Goal: Task Accomplishment & Management: Manage account settings

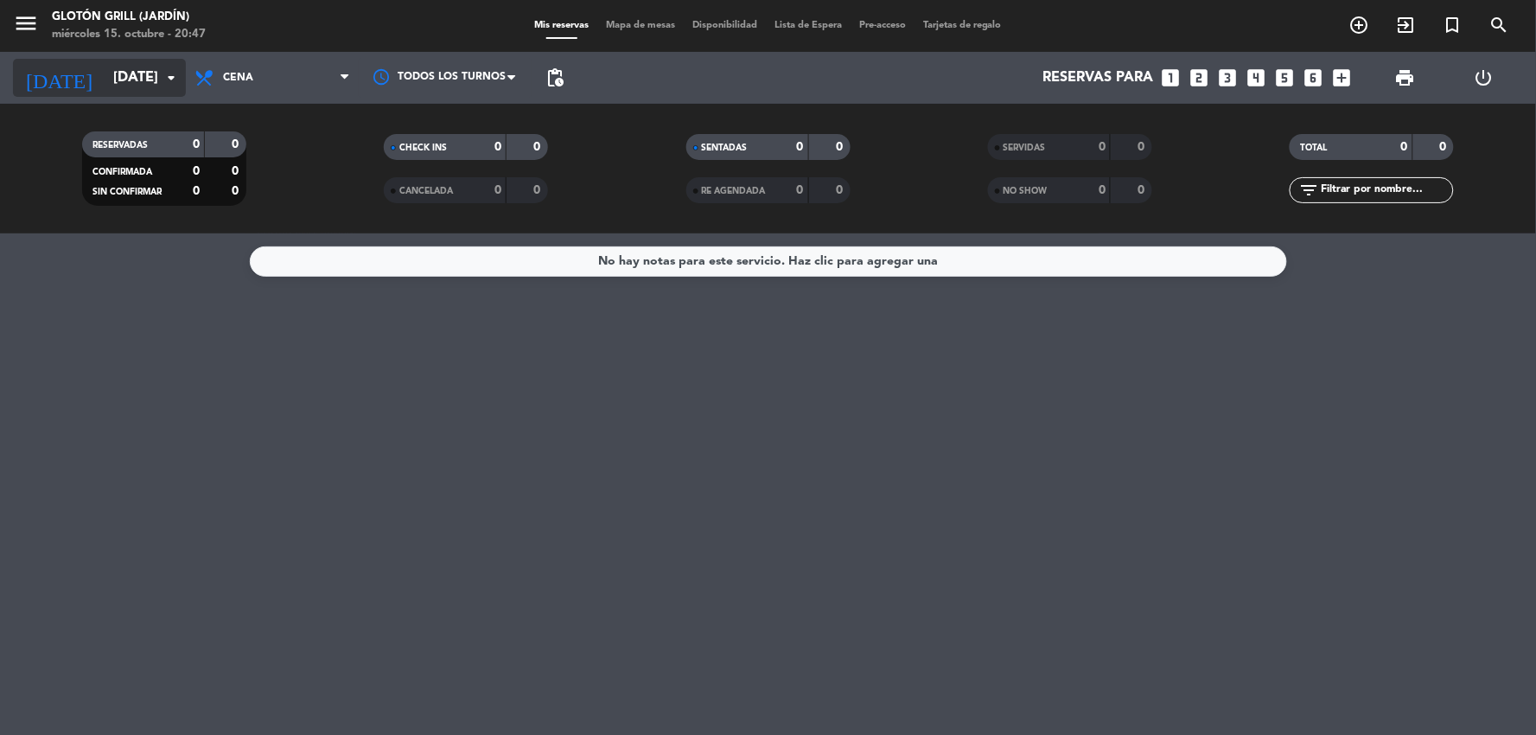
click at [167, 73] on icon "arrow_drop_down" at bounding box center [171, 77] width 21 height 21
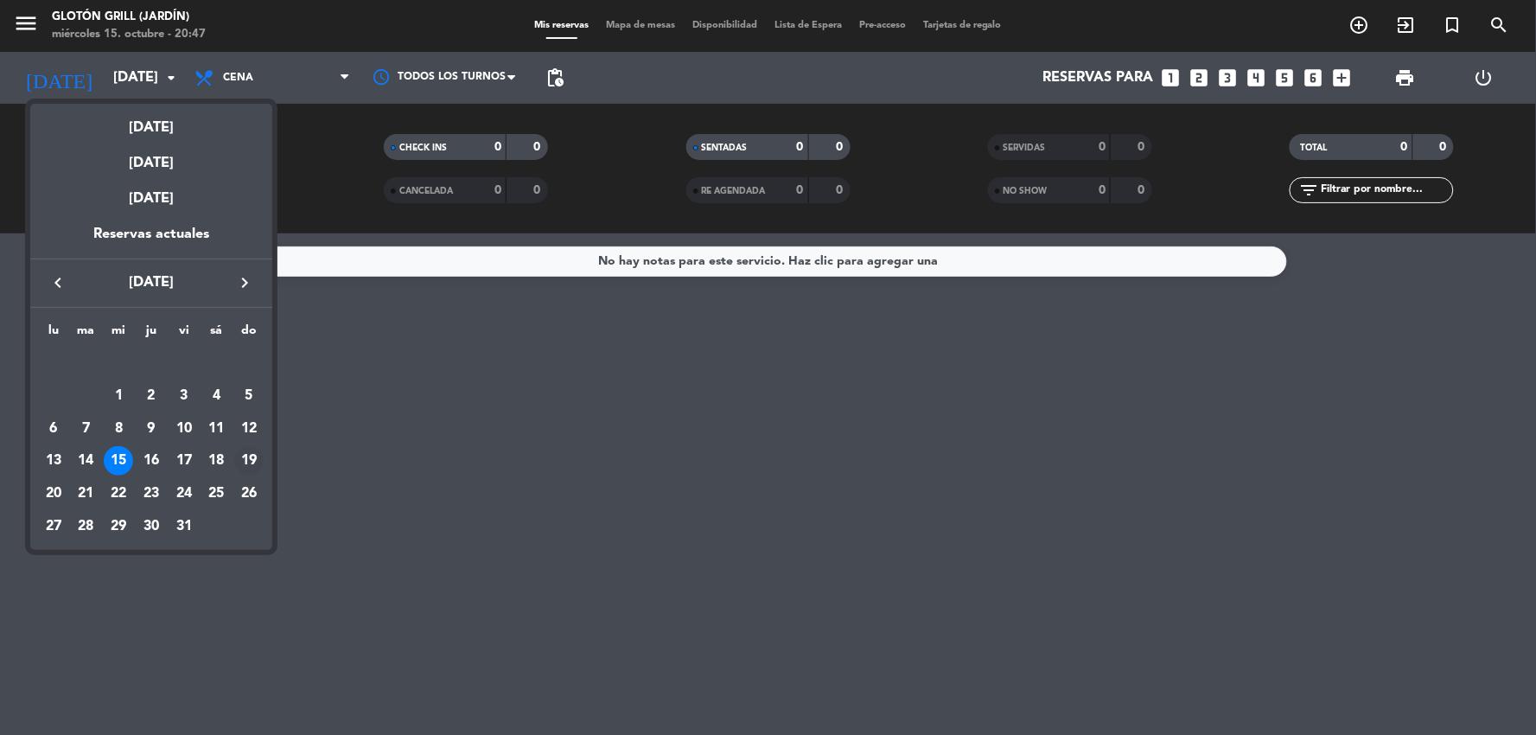
click at [257, 455] on div "19" at bounding box center [248, 460] width 29 height 29
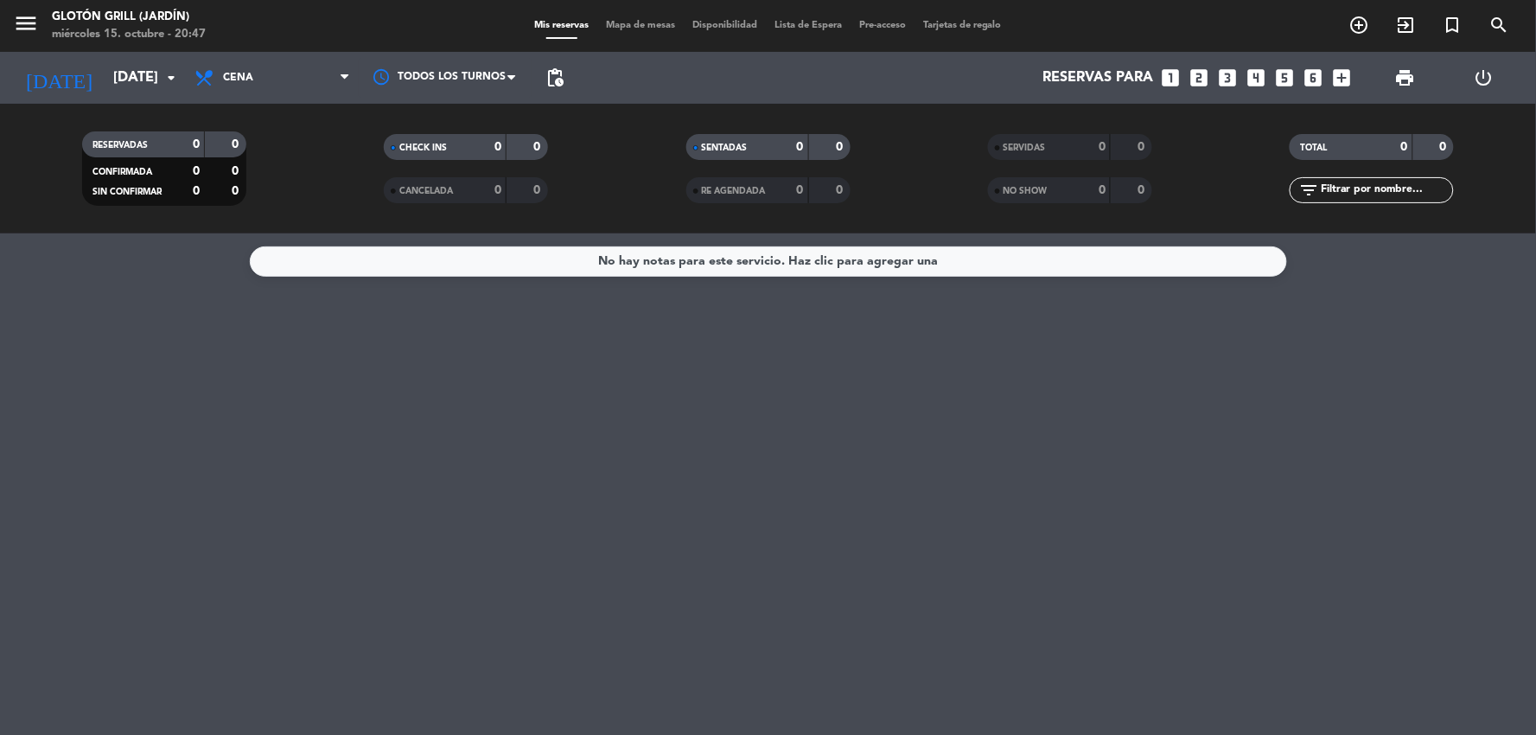
type input "[DATE]"
click at [259, 73] on span "Cena" at bounding box center [272, 78] width 173 height 38
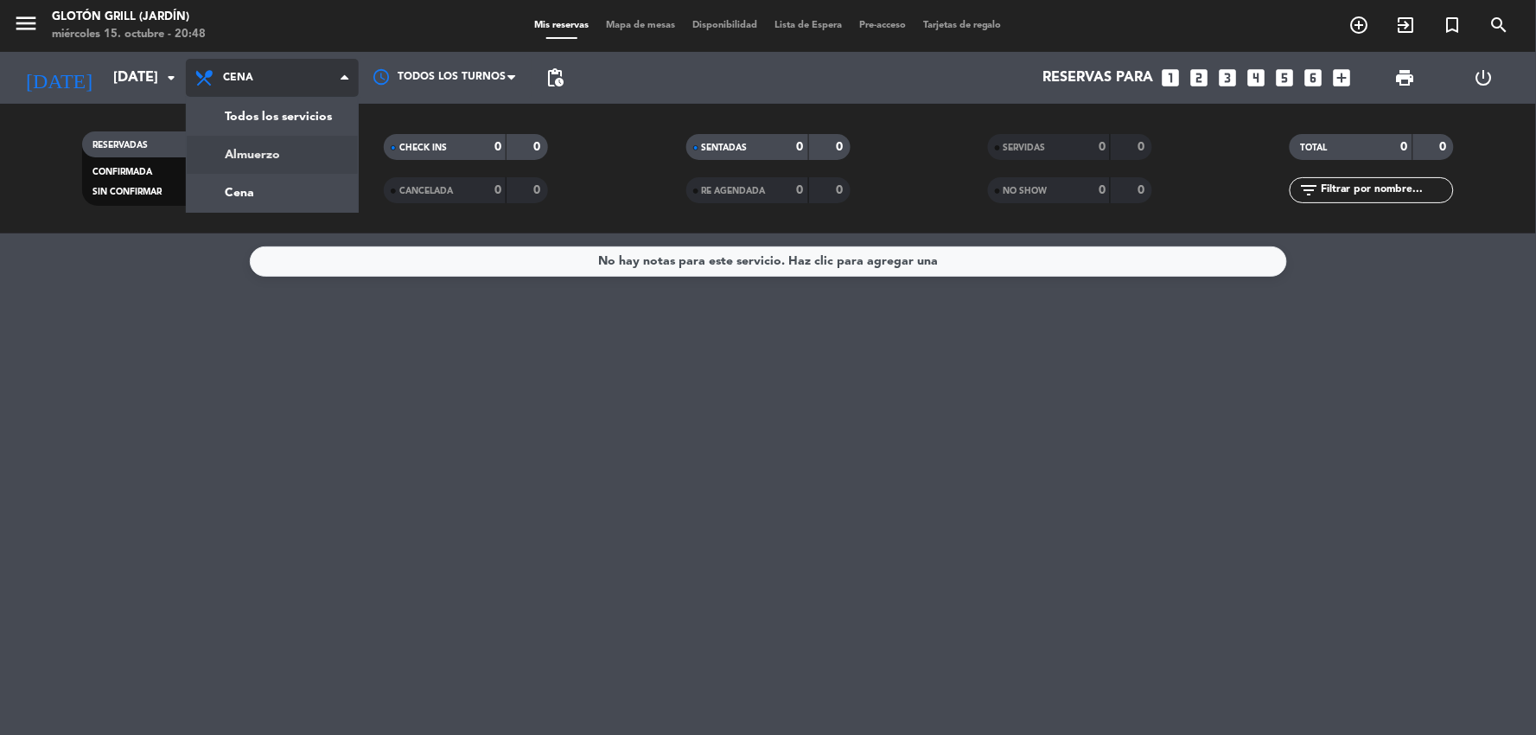
click at [277, 143] on div "menu Glotón Grill (Jardín) [DATE] 15. octubre - 20:48 Mis reservas Mapa de mesa…" at bounding box center [768, 116] width 1536 height 233
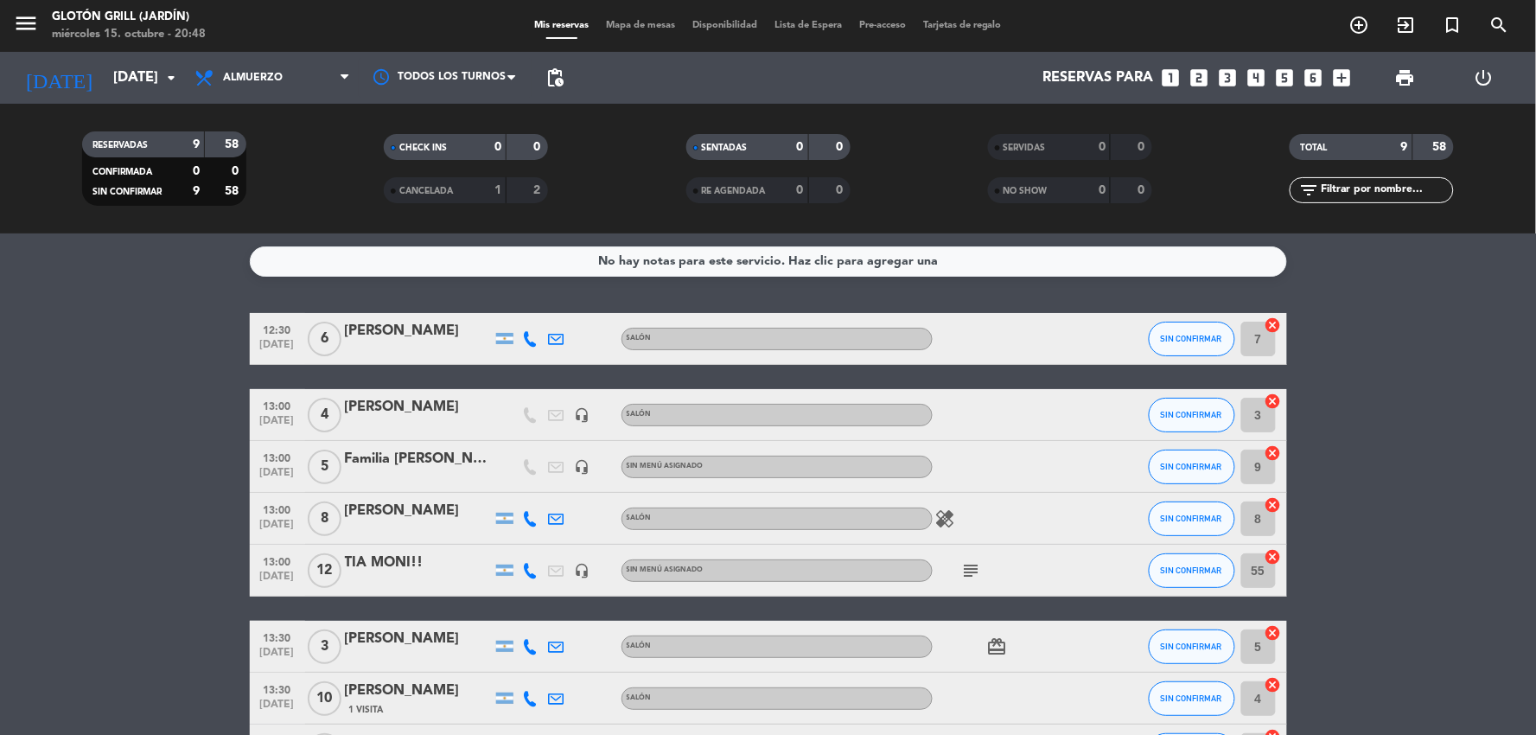
click at [1370, 339] on bookings-row "12:30 [DATE] 6 [PERSON_NAME] Salón SIN CONFIRMAR 7 cancel 13:00 [DATE] 4 [PERSO…" at bounding box center [768, 582] width 1536 height 539
click at [994, 645] on icon "card_giftcard" at bounding box center [997, 646] width 21 height 21
click at [971, 569] on icon "subject" at bounding box center [971, 570] width 21 height 21
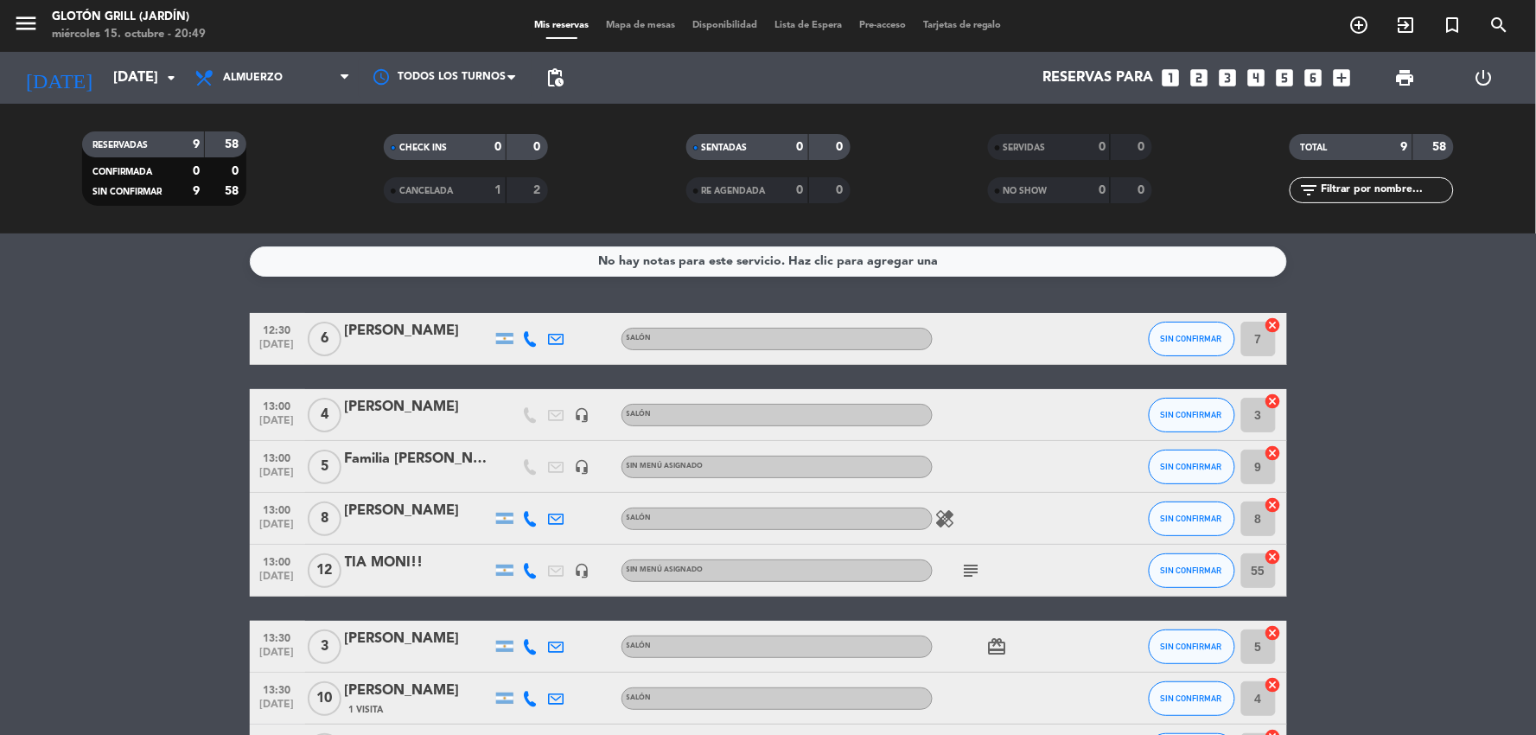
click at [945, 519] on icon "healing" at bounding box center [945, 518] width 21 height 21
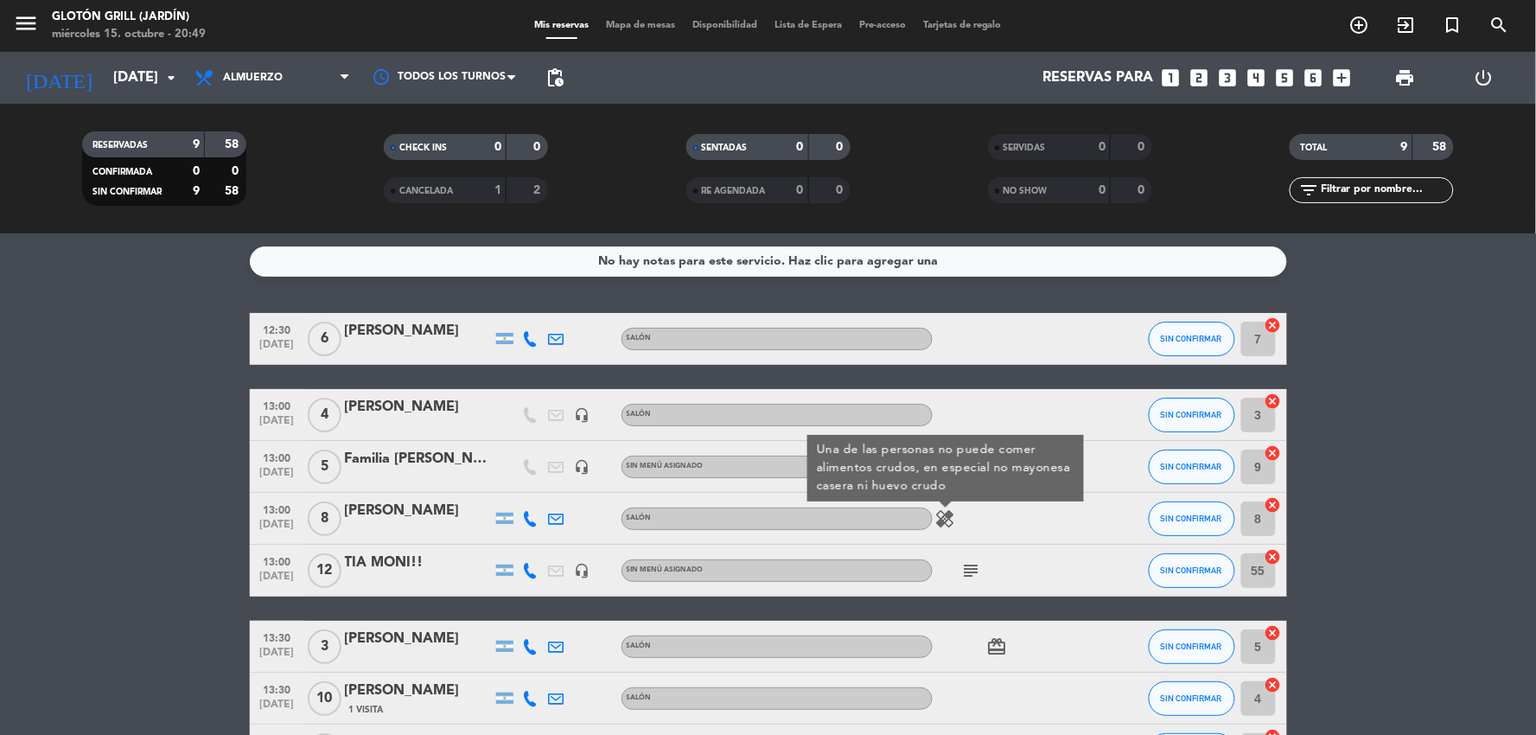
click at [971, 519] on div "healing Una de las personas no puede comer alimentos crudos, en especial no may…" at bounding box center [1011, 518] width 156 height 51
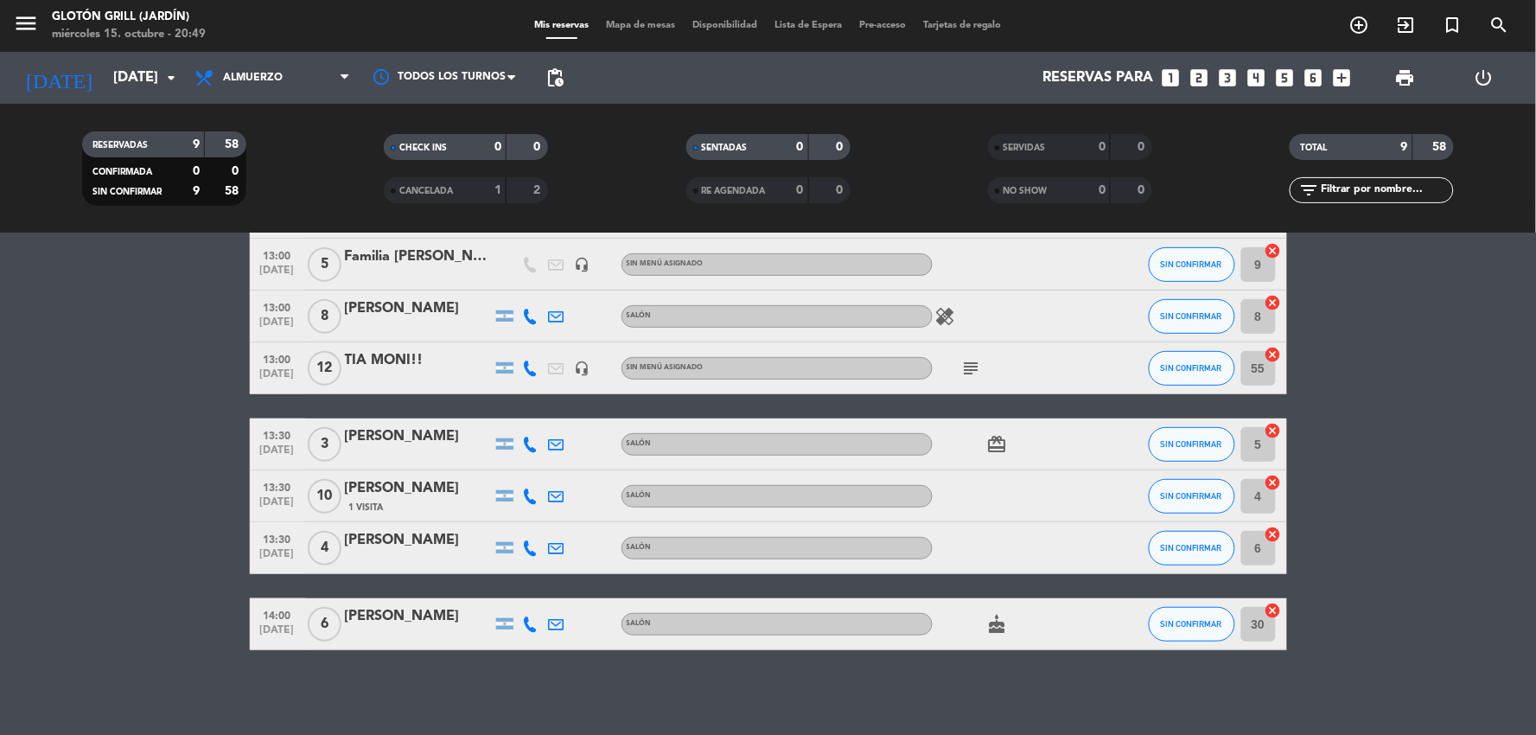
scroll to position [203, 0]
click at [998, 620] on icon "cake" at bounding box center [997, 623] width 21 height 21
click at [997, 618] on icon "cake" at bounding box center [997, 623] width 21 height 21
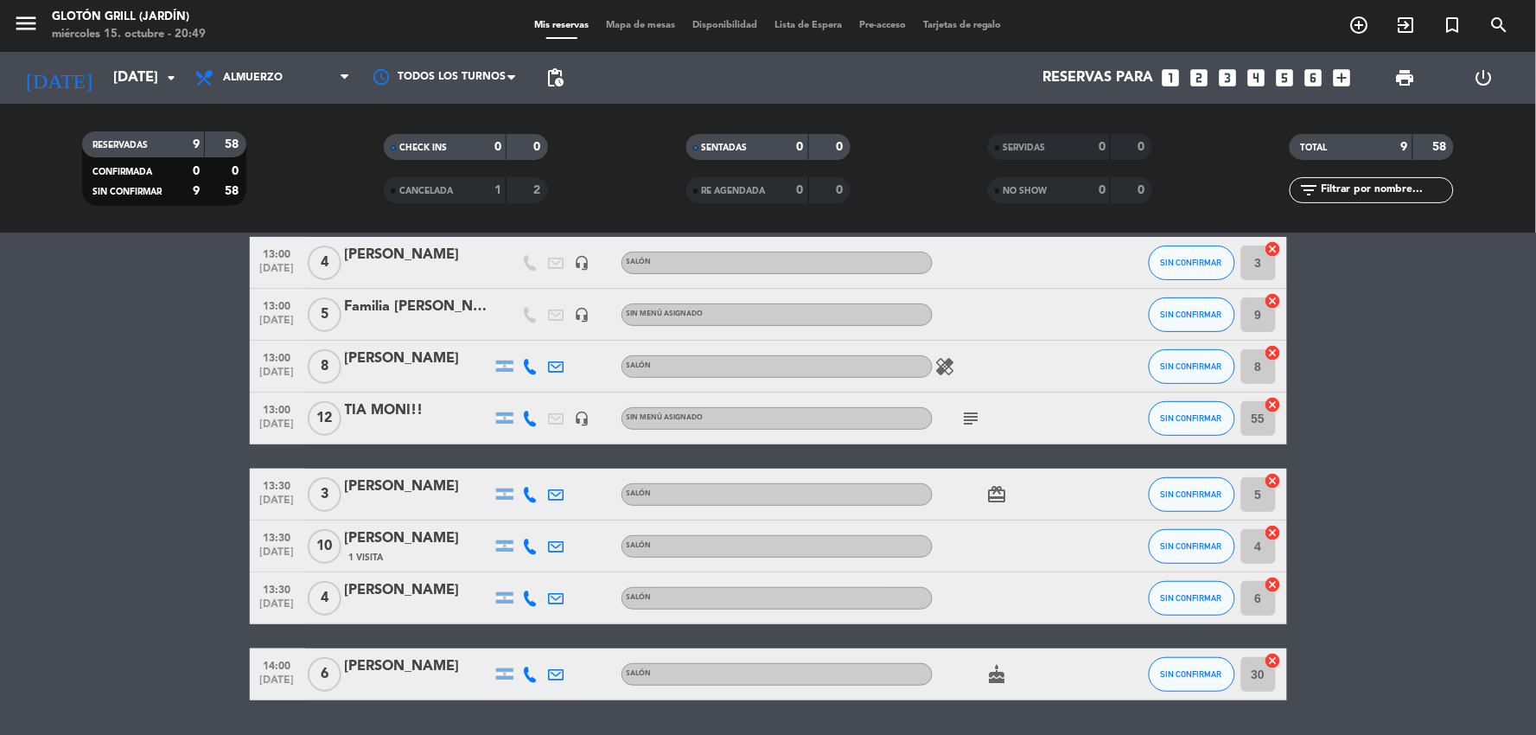
scroll to position [107, 0]
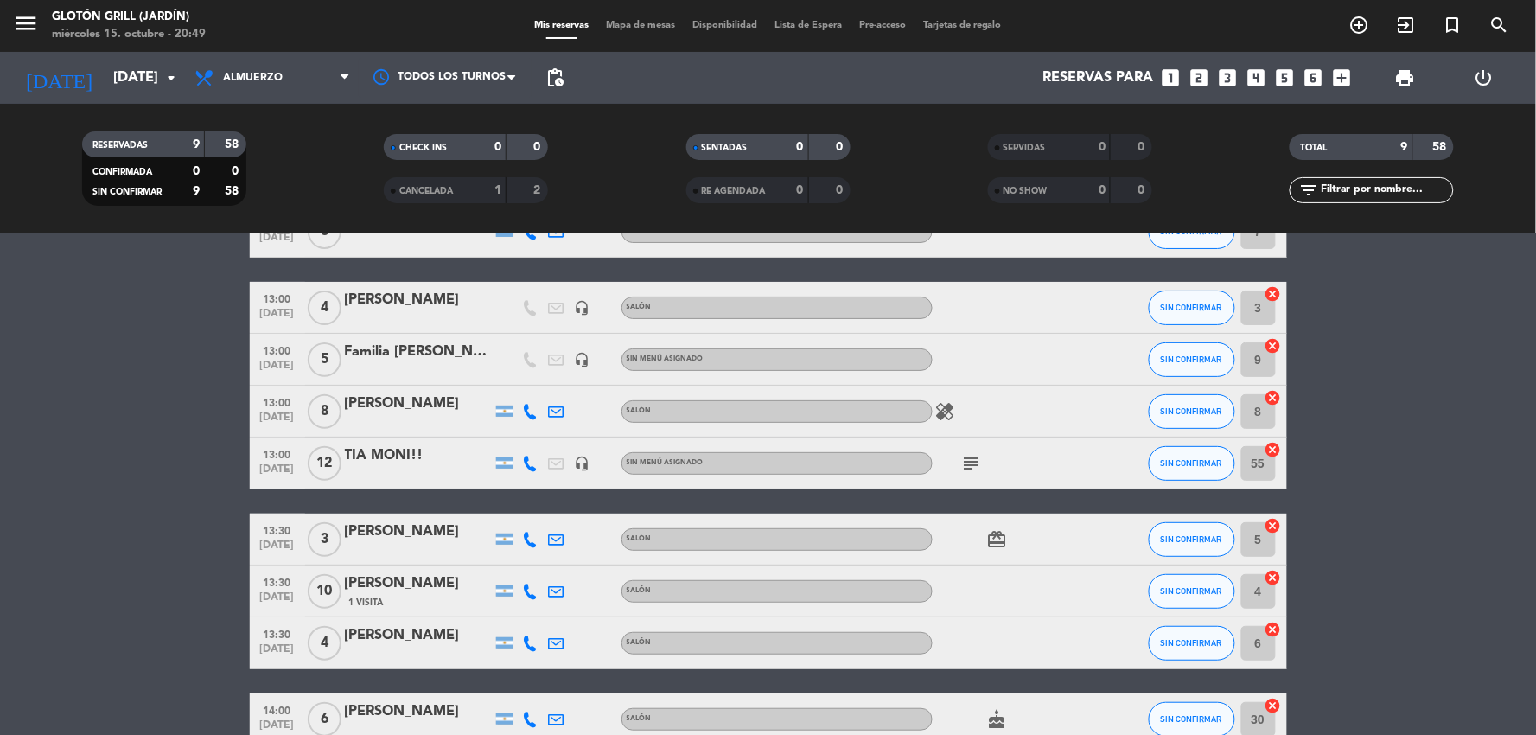
click at [965, 467] on icon "subject" at bounding box center [971, 463] width 21 height 21
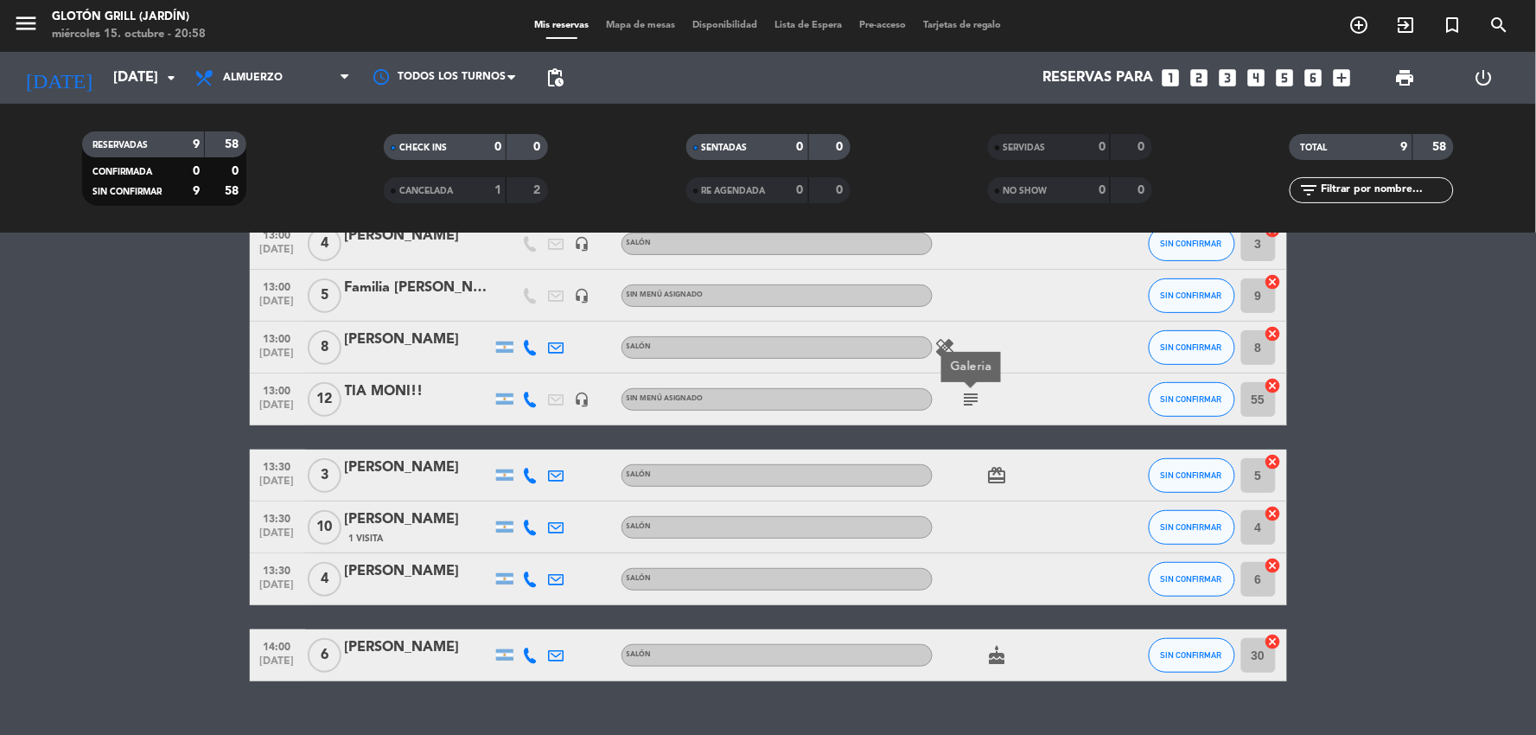
scroll to position [203, 0]
